Goal: Navigation & Orientation: Find specific page/section

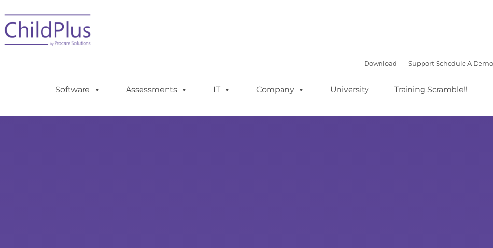
type input ""
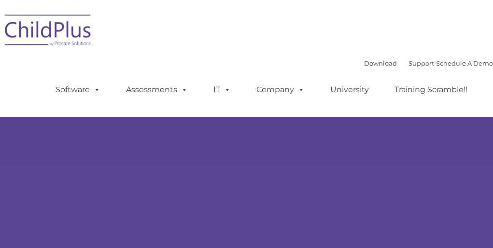
select select "MEDIUM"
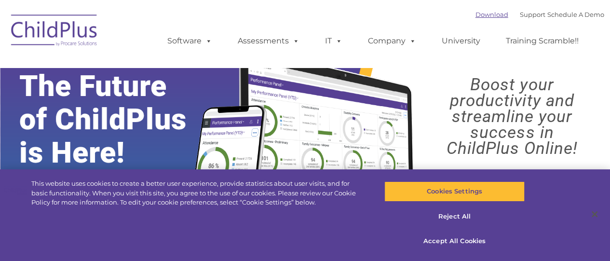
click at [482, 16] on link "Download" at bounding box center [492, 15] width 33 height 8
click at [55, 31] on img at bounding box center [54, 32] width 97 height 48
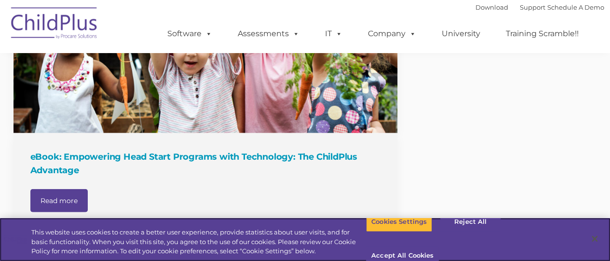
scroll to position [1161, 0]
